Goal: Find specific fact: Find specific fact

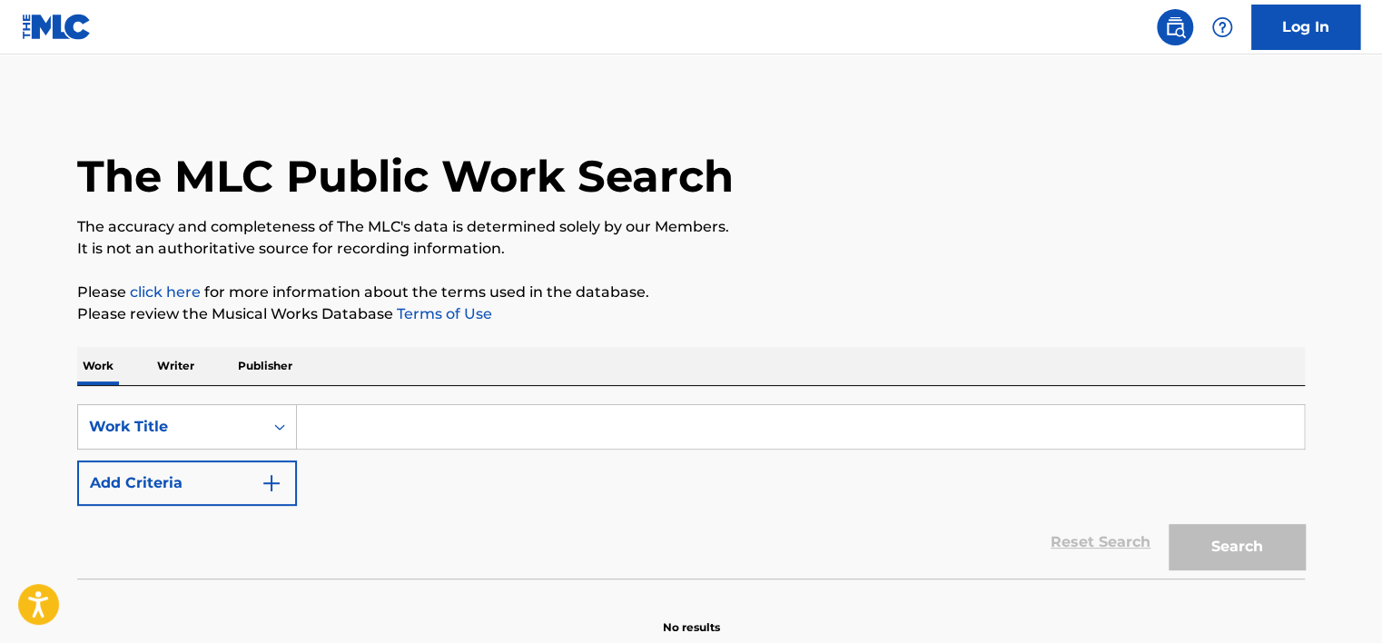
click at [193, 373] on p "Writer" at bounding box center [176, 366] width 48 height 38
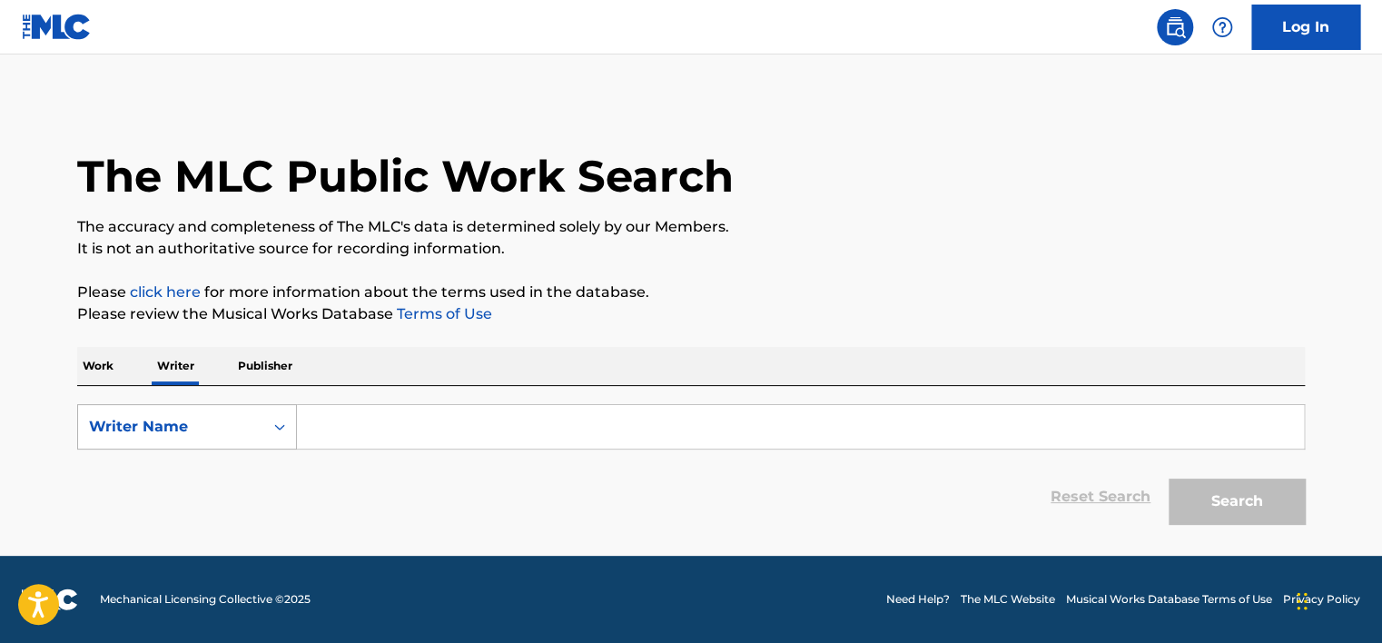
click at [201, 411] on div "Writer Name" at bounding box center [170, 426] width 185 height 35
click at [211, 495] on div "Writer Name" at bounding box center [187, 517] width 218 height 45
click at [232, 451] on form "SearchWithCriteria85e06ad1-95f8-4f23-8e87-440e6342952f Writer Name Reset Search…" at bounding box center [691, 468] width 1228 height 129
click at [234, 443] on div "Writer Name" at bounding box center [187, 426] width 220 height 45
click at [234, 463] on div "Writer IPI" at bounding box center [187, 471] width 218 height 45
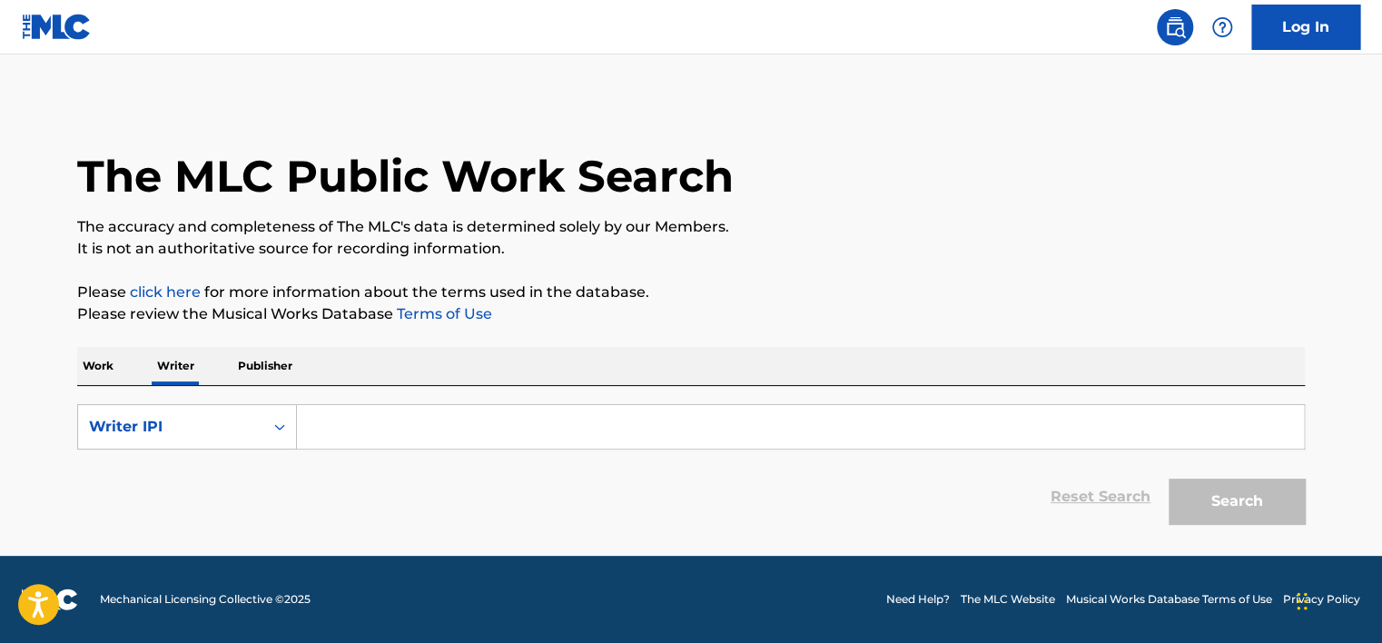
click at [379, 443] on input "Search Form" at bounding box center [800, 427] width 1007 height 44
type input "01149553539"
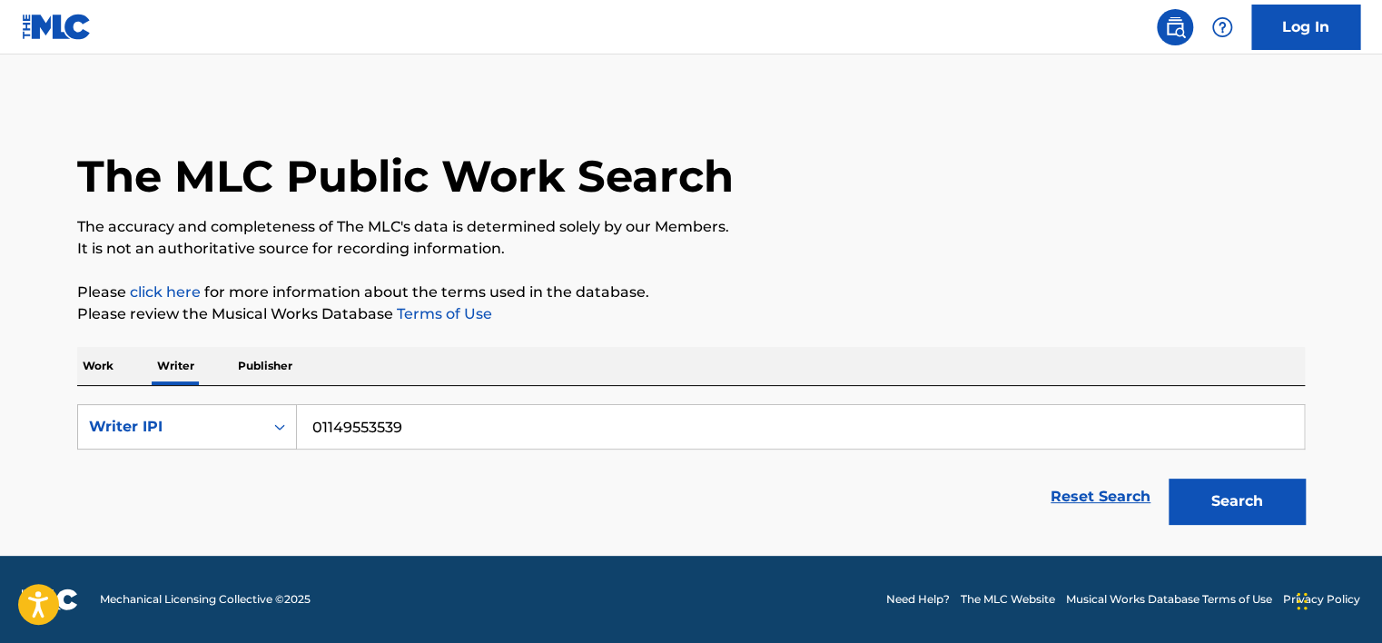
click at [1246, 513] on button "Search" at bounding box center [1237, 500] width 136 height 45
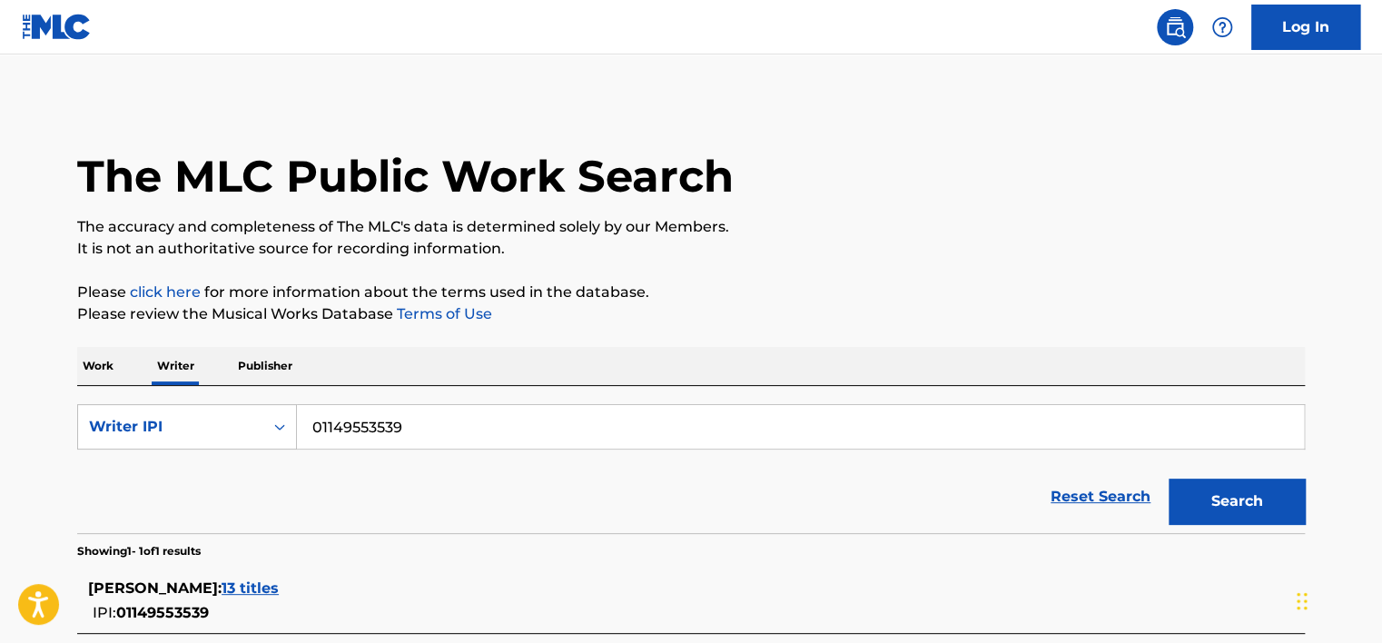
click at [279, 581] on span "13 titles" at bounding box center [250, 587] width 57 height 17
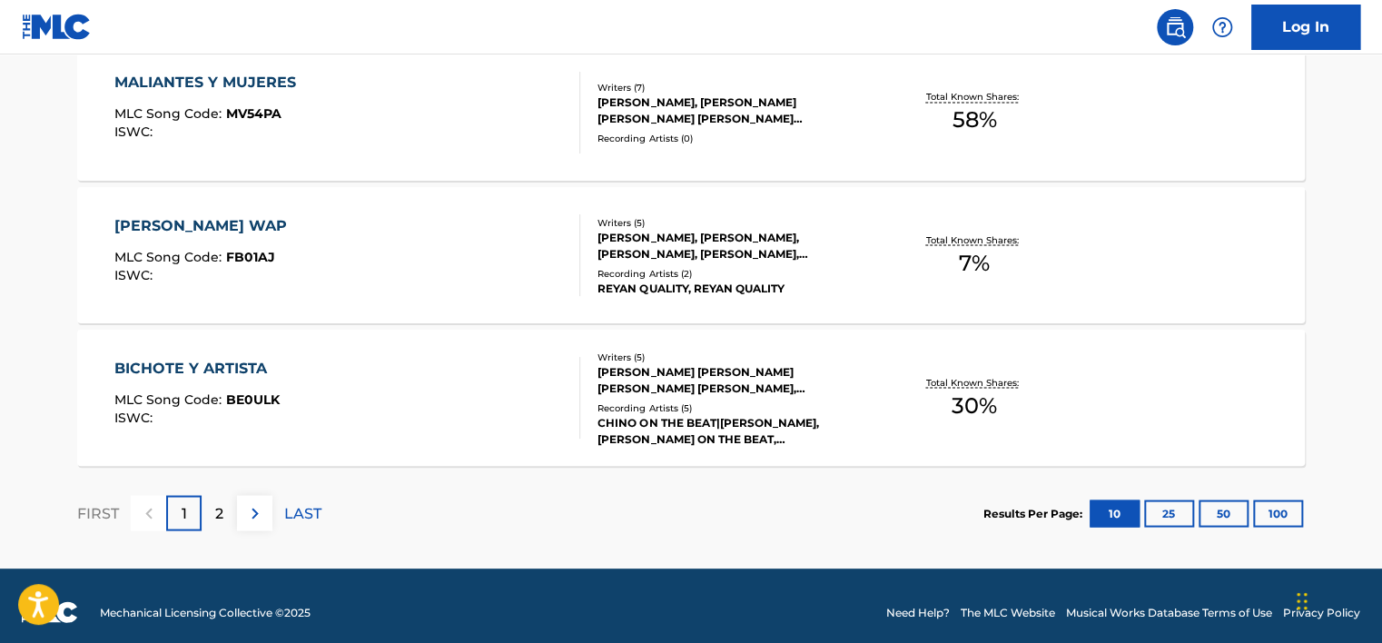
click at [260, 509] on img at bounding box center [255, 513] width 22 height 22
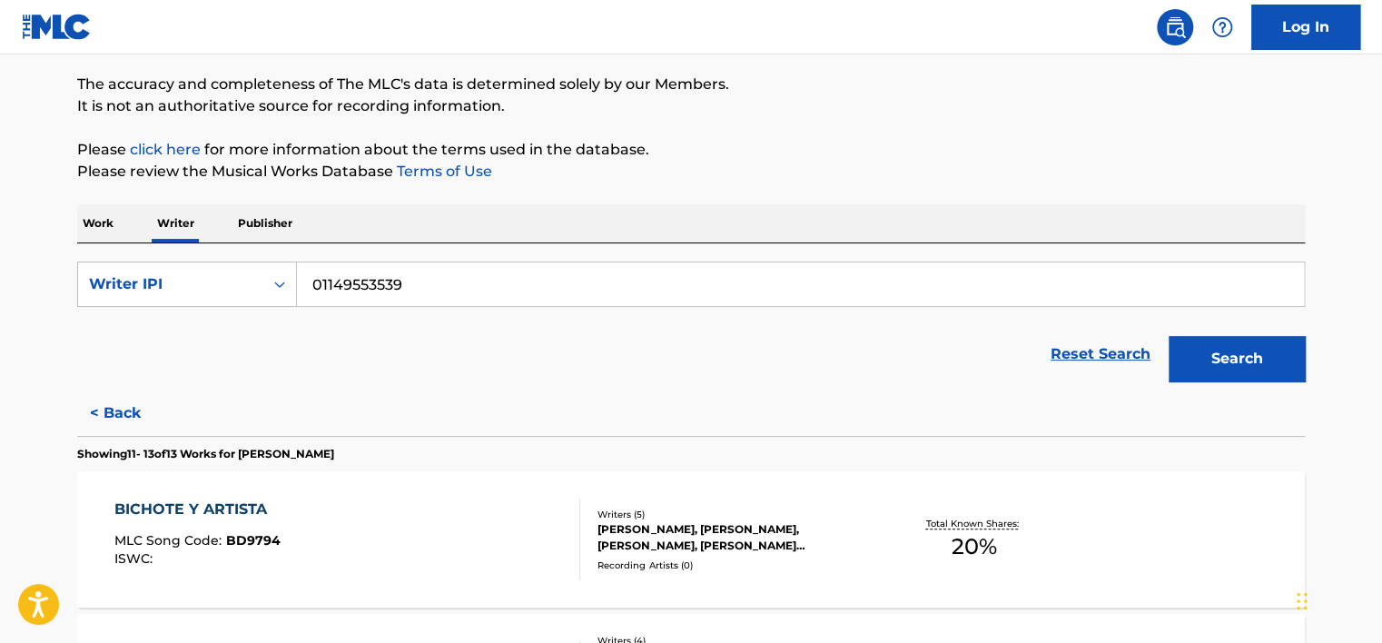
scroll to position [76, 0]
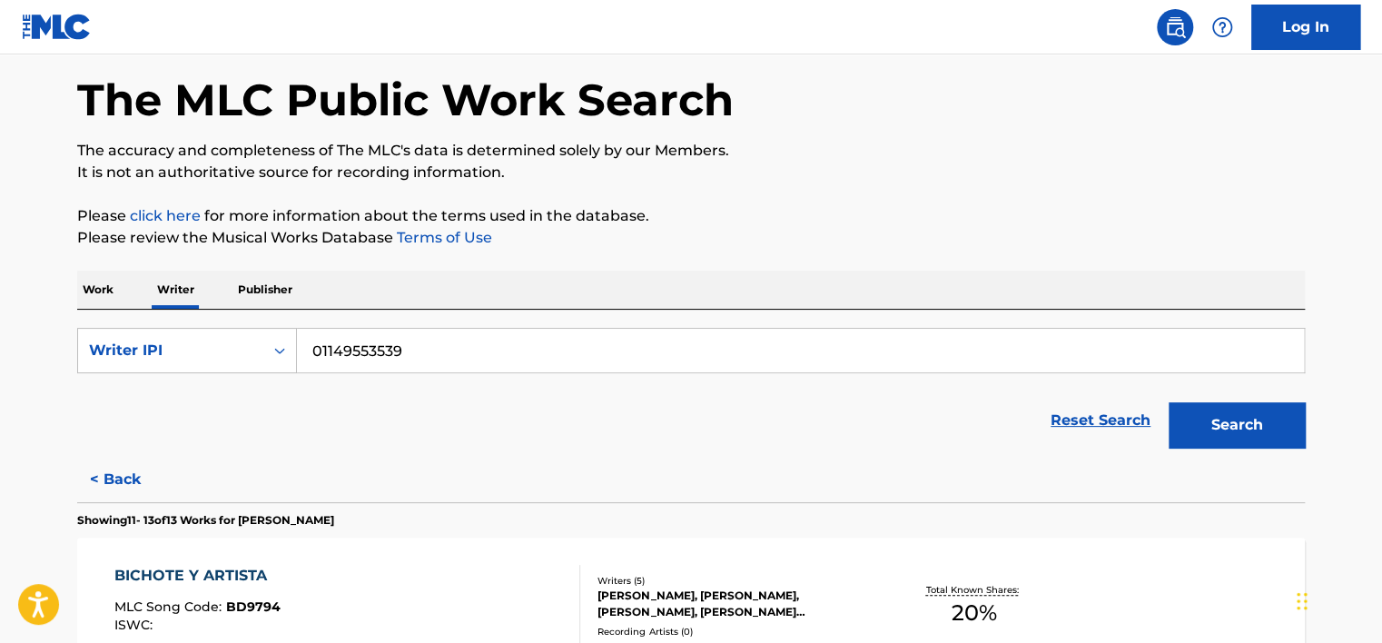
drag, startPoint x: 527, startPoint y: 27, endPoint x: 681, endPoint y: 193, distance: 226.8
click at [681, 193] on div "The MLC Public Work Search The accuracy and completeness of The MLC's data is d…" at bounding box center [690, 538] width 1271 height 1029
